Goal: Task Accomplishment & Management: Use online tool/utility

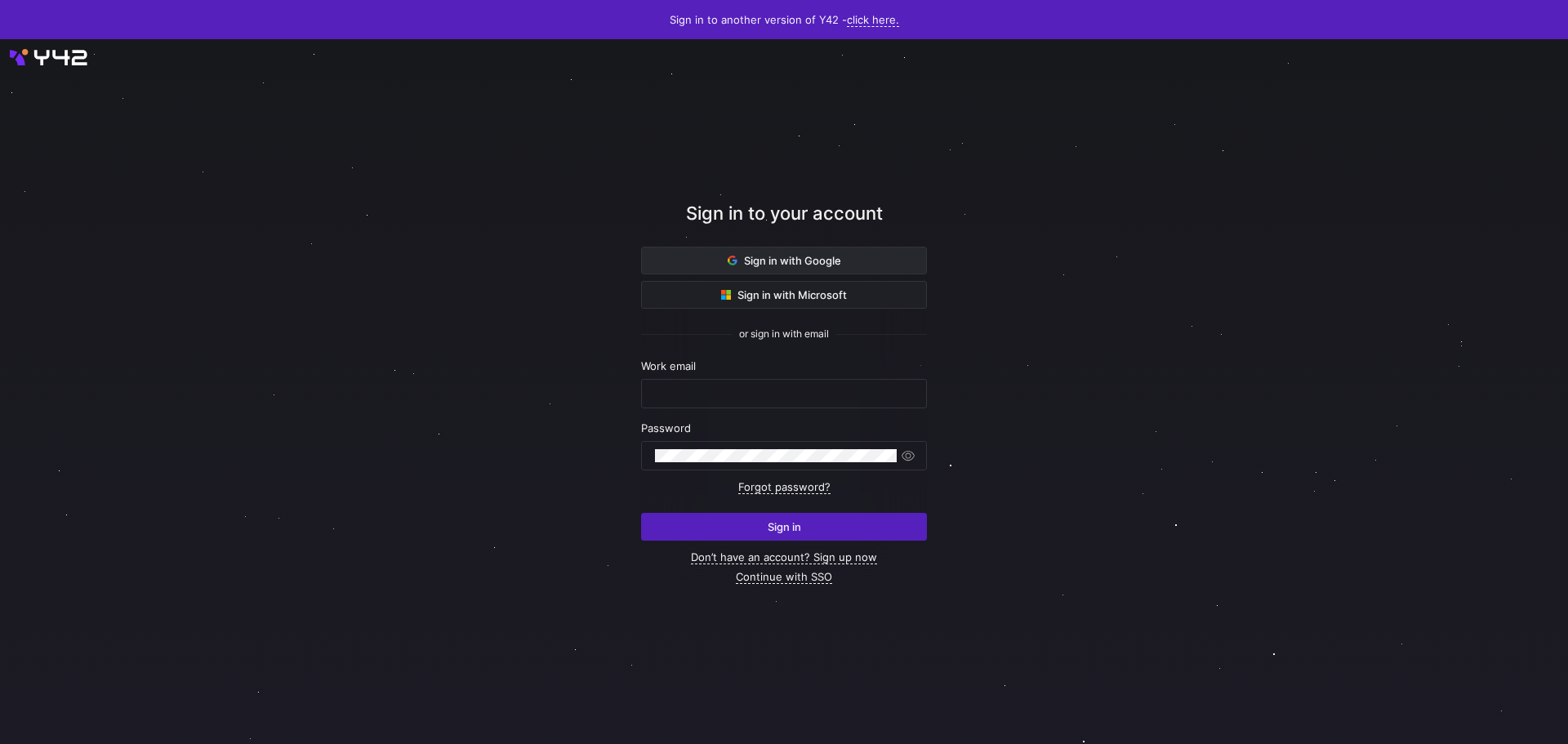
click at [805, 255] on span "Sign in with Google" at bounding box center [784, 261] width 114 height 13
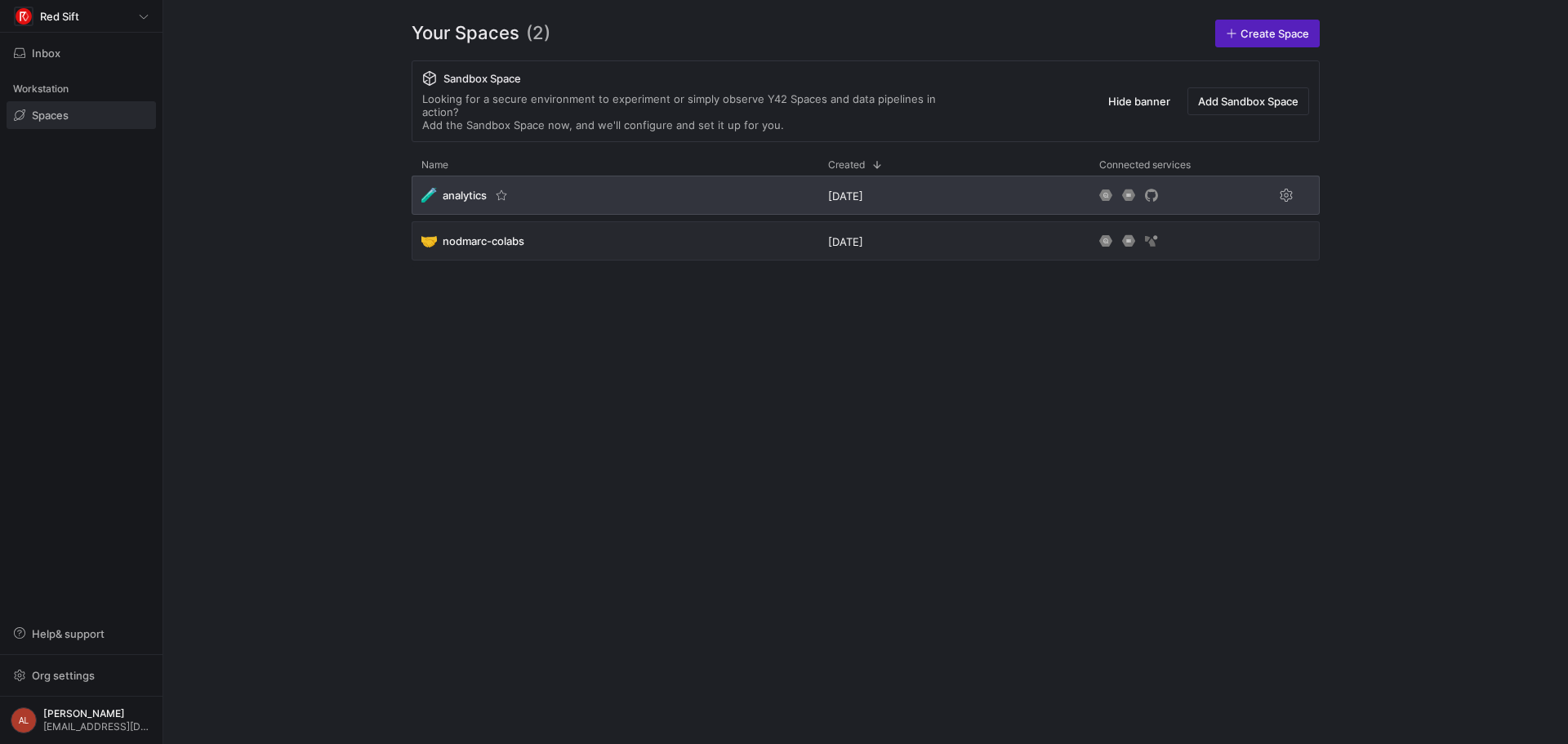
click at [576, 177] on div "🧪 analytics" at bounding box center [615, 195] width 407 height 39
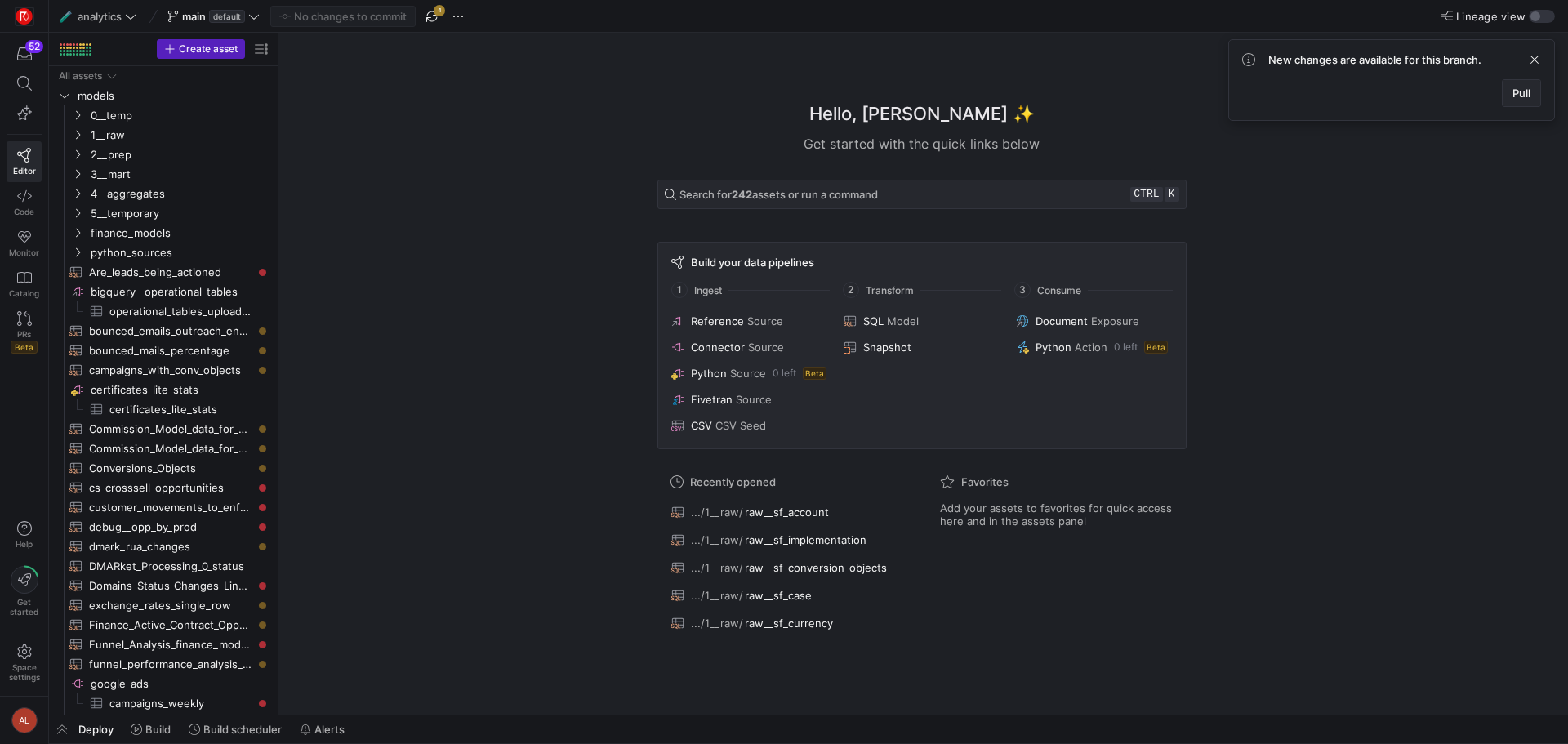
click at [1522, 90] on span "Pull" at bounding box center [1521, 93] width 18 height 13
click at [74, 133] on icon "Press SPACE to select this row." at bounding box center [77, 134] width 12 height 10
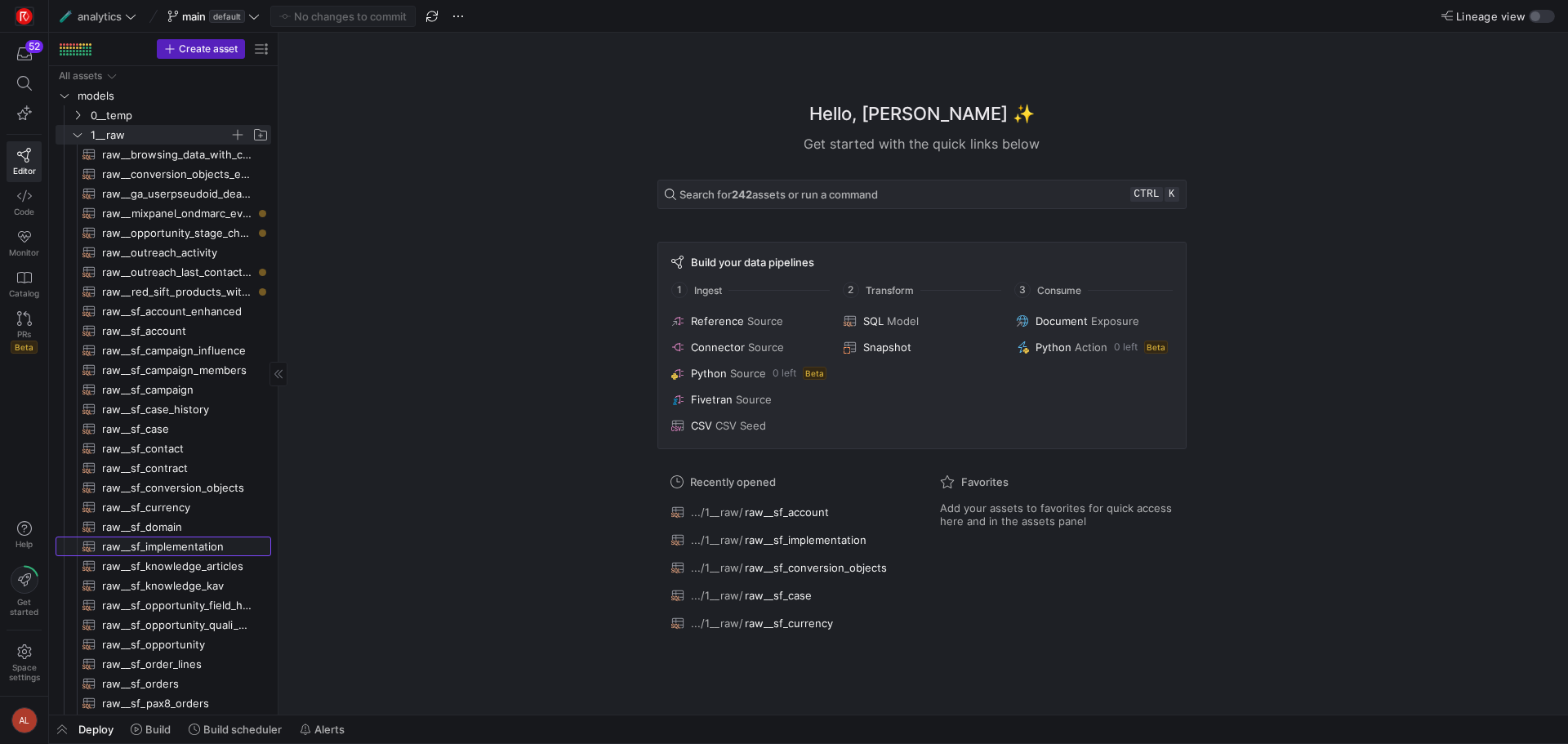
click at [167, 544] on span "raw__sf_implementation​​​​​​​​​​" at bounding box center [177, 546] width 150 height 19
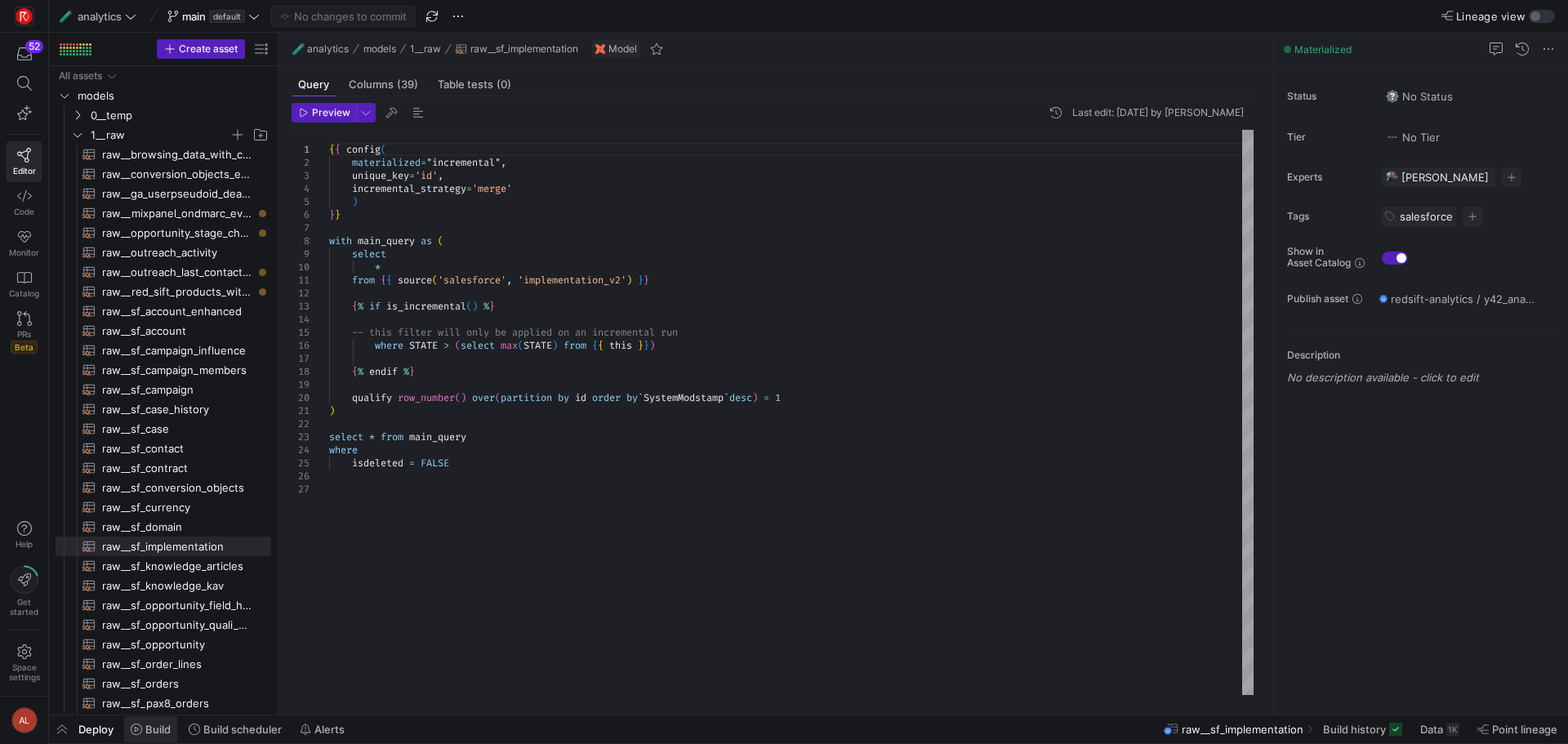
click at [153, 733] on span "Build" at bounding box center [158, 729] width 25 height 13
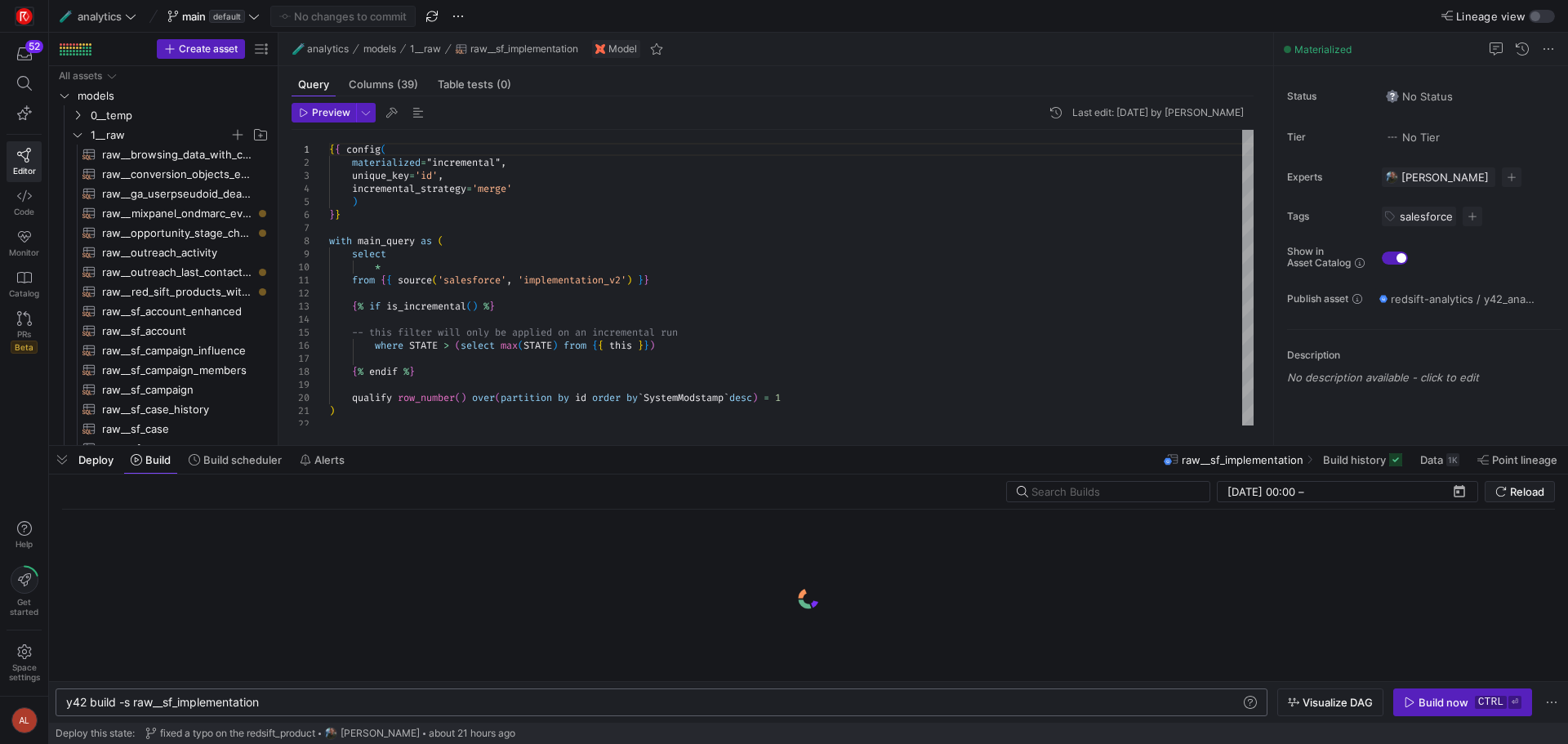
click at [135, 704] on div "y42 build -s raw__sf_implementation" at bounding box center [654, 702] width 1175 height 13
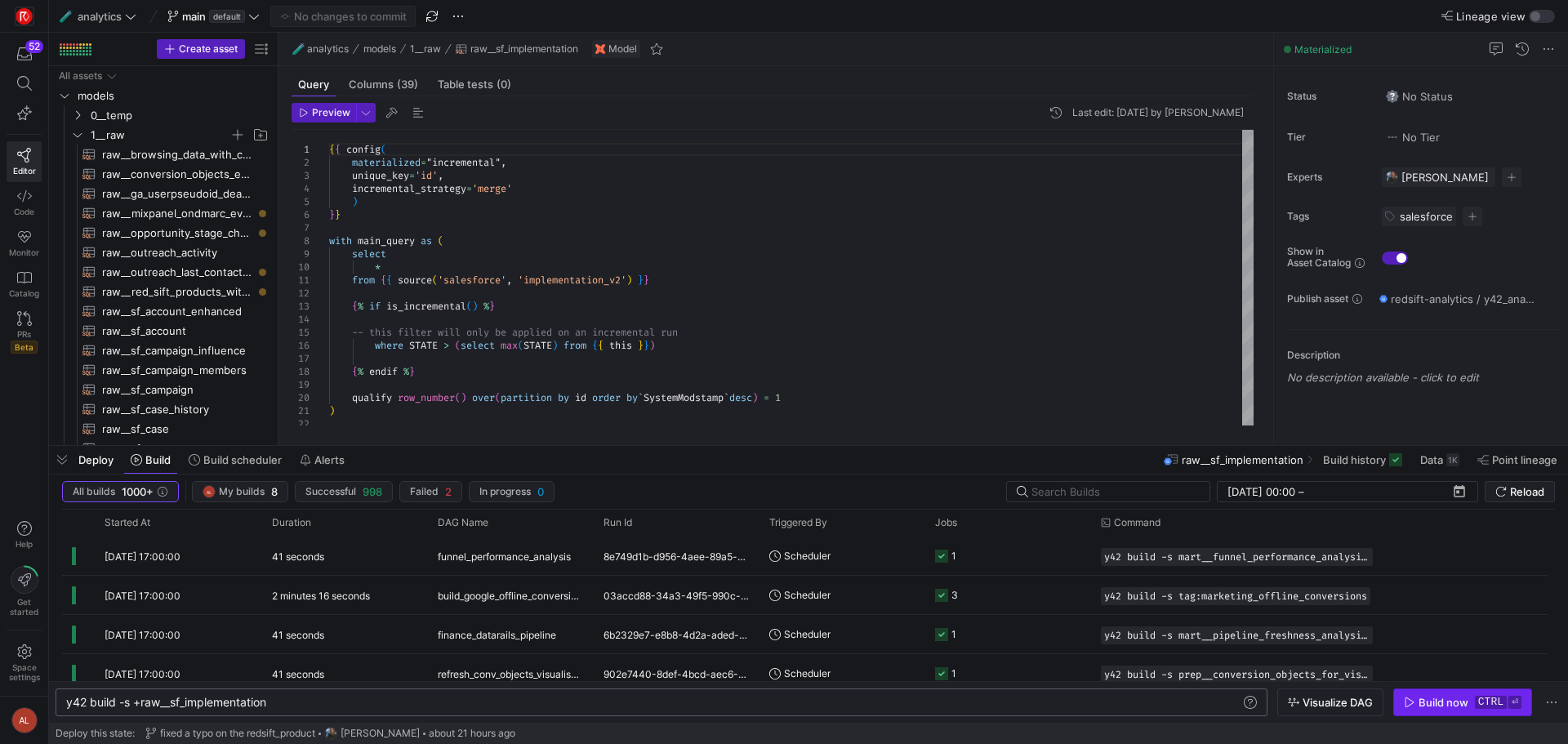
click at [1450, 706] on div "Build now" at bounding box center [1444, 702] width 50 height 13
click at [159, 427] on span "raw__sf_case​​​​​​​​​​" at bounding box center [177, 429] width 150 height 19
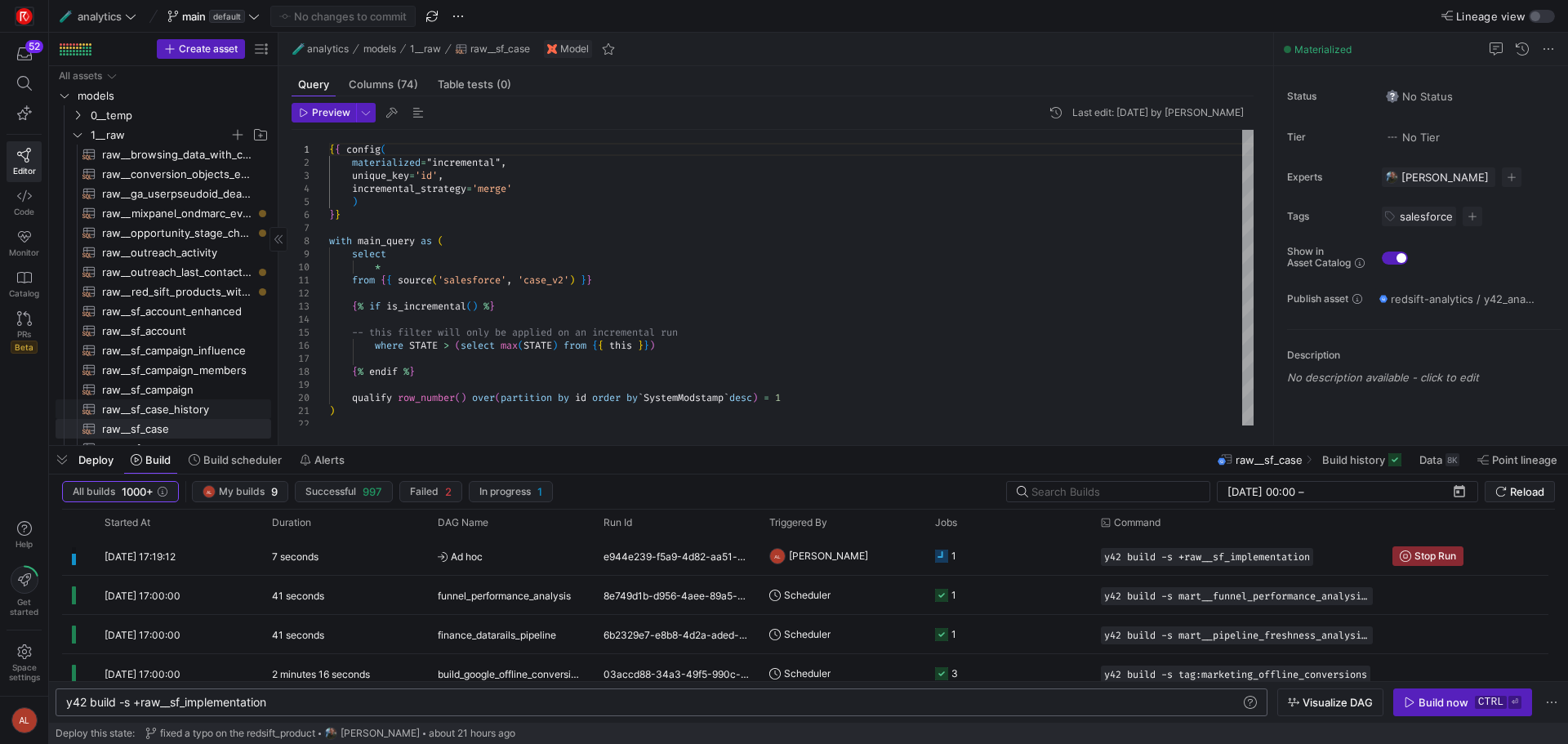
click at [156, 406] on span "raw__sf_case_history​​​​​​​​​​" at bounding box center [177, 409] width 150 height 19
click at [152, 428] on span "raw__sf_case​​​​​​​​​​" at bounding box center [177, 429] width 150 height 19
click at [277, 697] on div "y42 build -s +raw__sf_implementation" at bounding box center [654, 702] width 1175 height 13
drag, startPoint x: 295, startPoint y: 704, endPoint x: 193, endPoint y: 706, distance: 102.0
click at [193, 706] on div "y42 build -s +raw__sf_implementation" at bounding box center [654, 702] width 1175 height 13
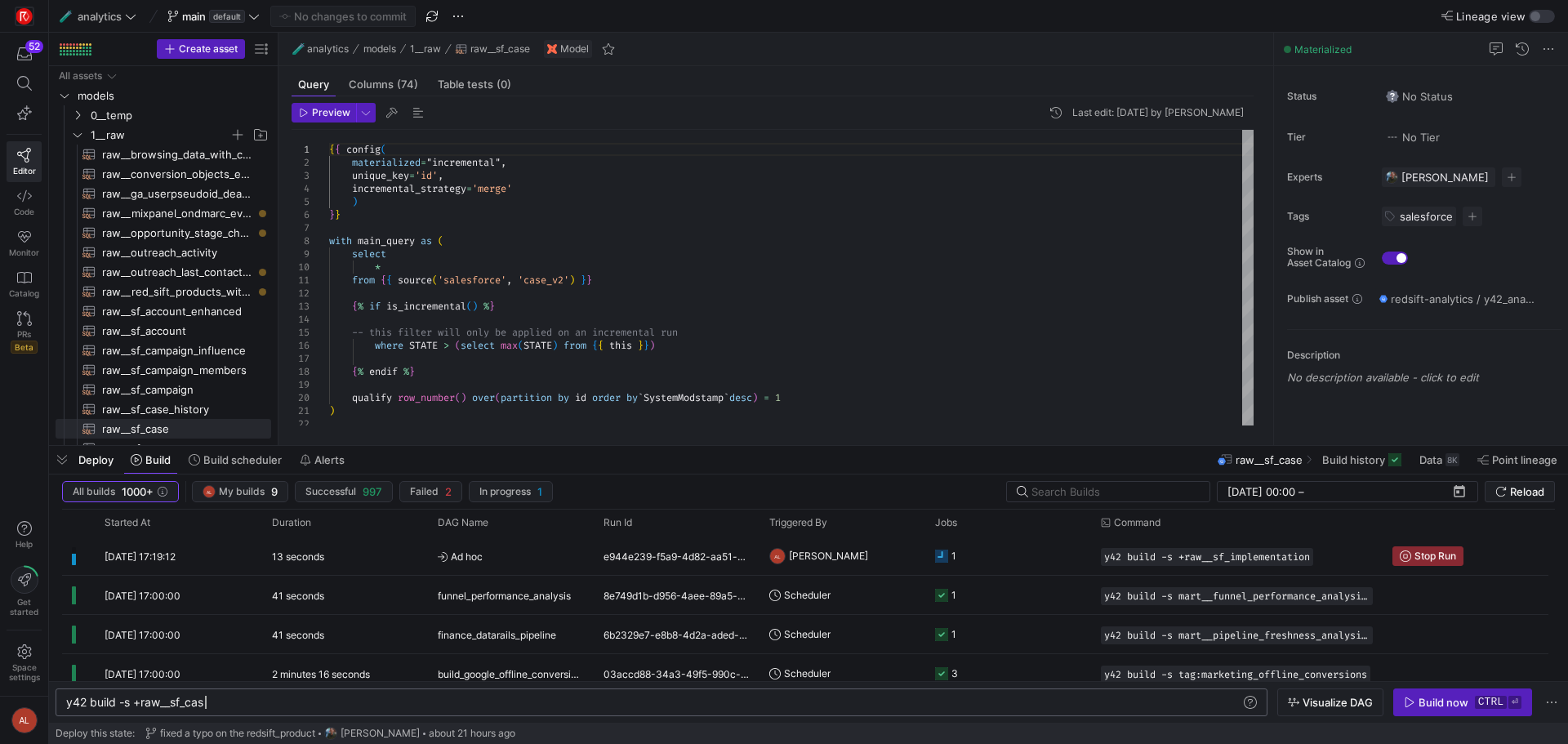
scroll to position [0, 145]
type textarea "y42 build -s +raw__sf_case"
click at [1469, 702] on span "Build now ctrl ⏎" at bounding box center [1462, 702] width 117 height 13
